Goal: Check status: Check status

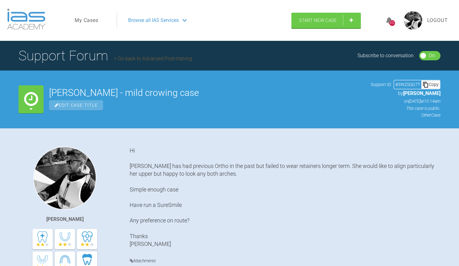
scroll to position [0, 0]
drag, startPoint x: 153, startPoint y: 22, endPoint x: 152, endPoint y: 15, distance: 6.8
click at [152, 15] on div "Browse all IAS Services" at bounding box center [202, 20] width 158 height 15
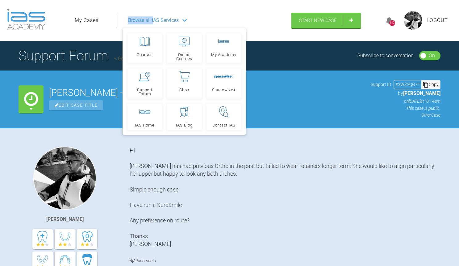
scroll to position [0, 0]
click at [101, 19] on ul "My Cases" at bounding box center [96, 20] width 42 height 15
click at [98, 19] on link "My Cases" at bounding box center [87, 20] width 24 height 8
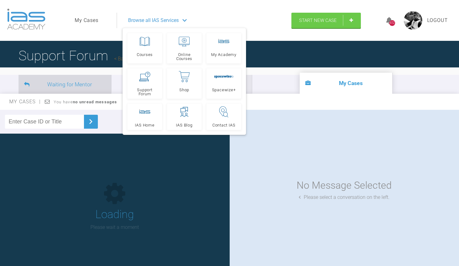
click at [68, 82] on li "Waiting for Mentor" at bounding box center [65, 84] width 93 height 19
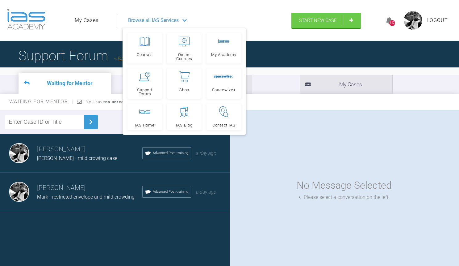
click at [83, 36] on header "My Cases Logout Browse all IAS Services Courses Online Courses My Academy Suppo…" at bounding box center [229, 20] width 459 height 41
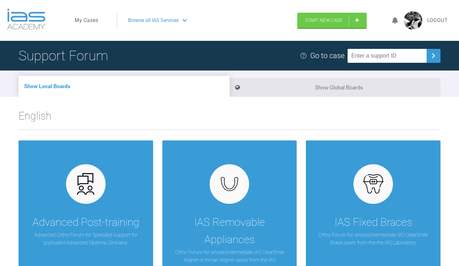
click at [152, 20] on span "Browse all IAS Services" at bounding box center [153, 20] width 51 height 8
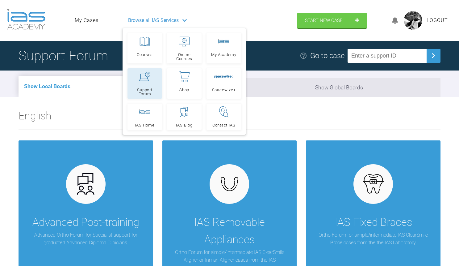
click at [146, 83] on link "Support Forum" at bounding box center [145, 83] width 35 height 30
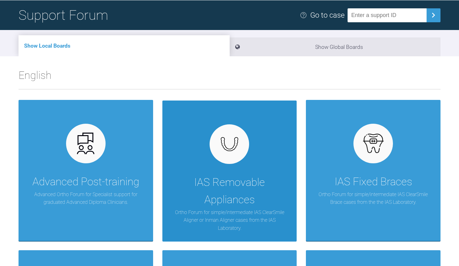
scroll to position [56, 0]
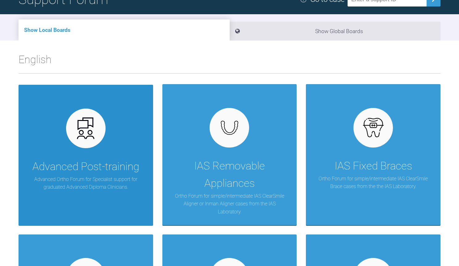
click at [77, 158] on div "Advanced Post-training" at bounding box center [85, 166] width 107 height 17
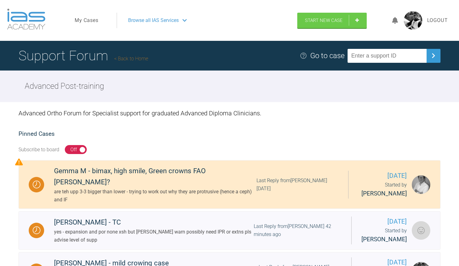
click at [131, 58] on link "Back to Home" at bounding box center [131, 59] width 34 height 6
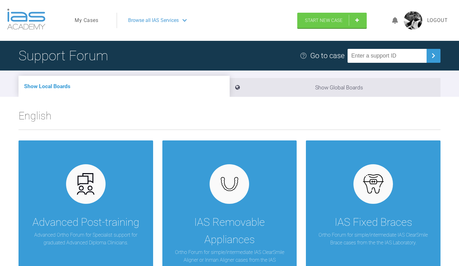
click at [90, 23] on link "My Cases" at bounding box center [87, 20] width 24 height 8
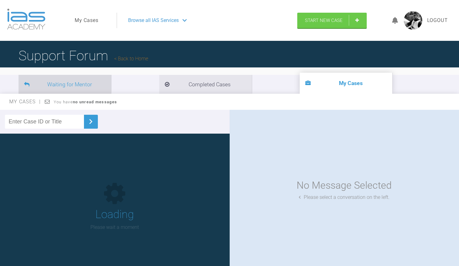
click at [99, 89] on li "Waiting for Mentor" at bounding box center [65, 84] width 93 height 19
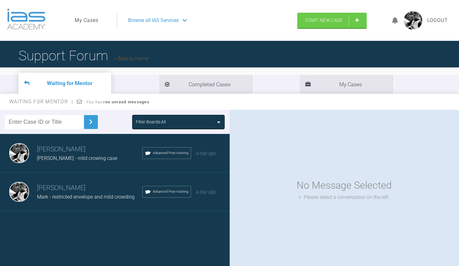
click at [88, 20] on link "My Cases" at bounding box center [87, 20] width 24 height 8
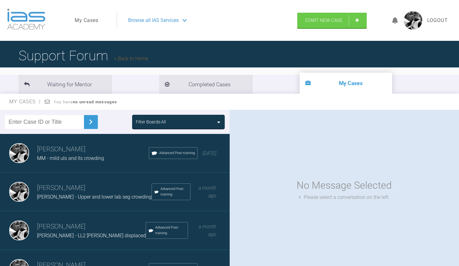
click at [143, 57] on link "Back to Home" at bounding box center [131, 59] width 34 height 6
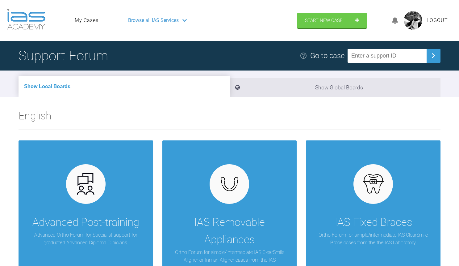
click at [157, 22] on span "Browse all IAS Services" at bounding box center [153, 20] width 51 height 8
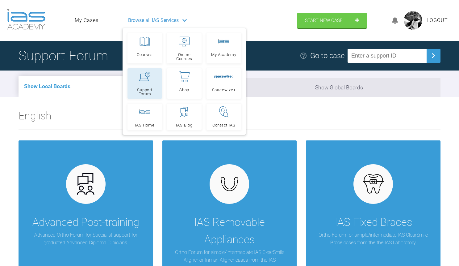
click at [145, 69] on link "Support Forum" at bounding box center [145, 83] width 35 height 30
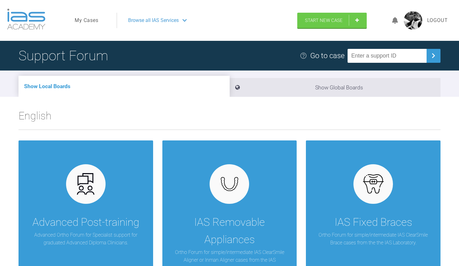
click at [93, 21] on link "My Cases" at bounding box center [87, 20] width 24 height 8
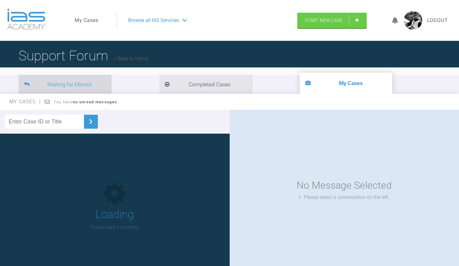
click at [65, 80] on li "Waiting for Mentor" at bounding box center [65, 84] width 93 height 19
